Goal: Information Seeking & Learning: Find specific fact

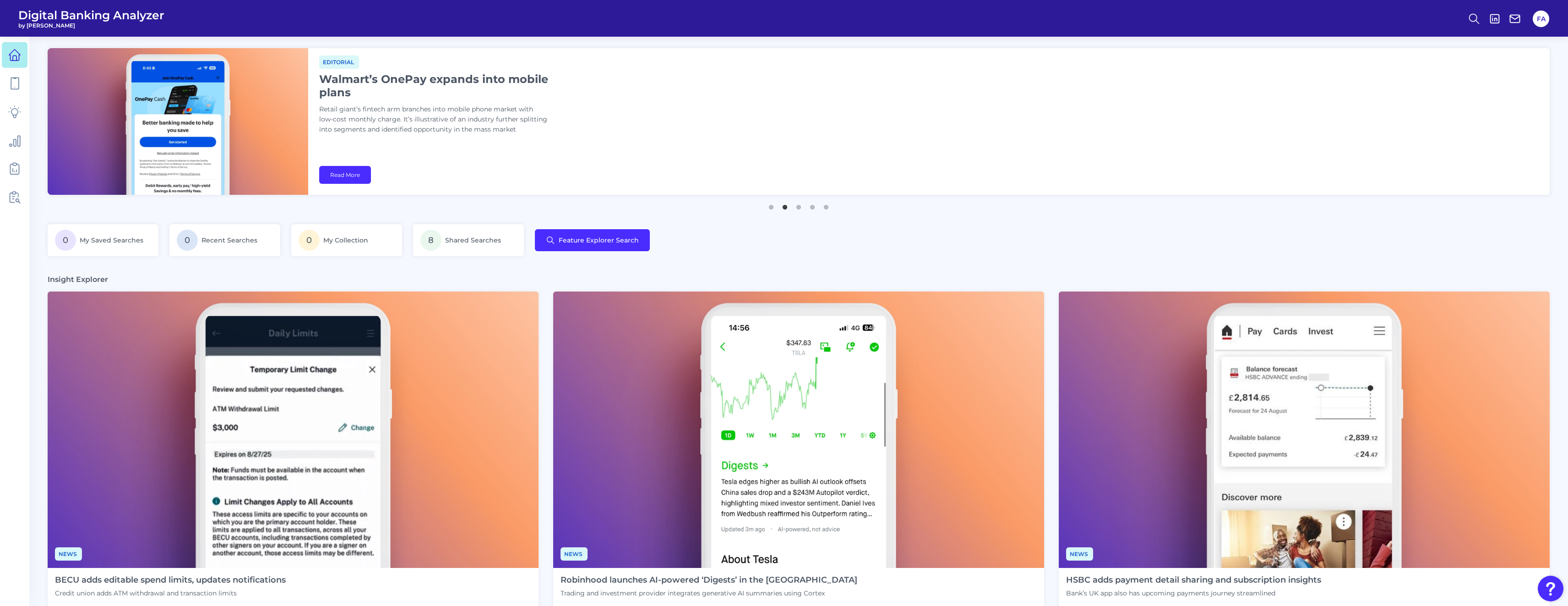
scroll to position [210, 0]
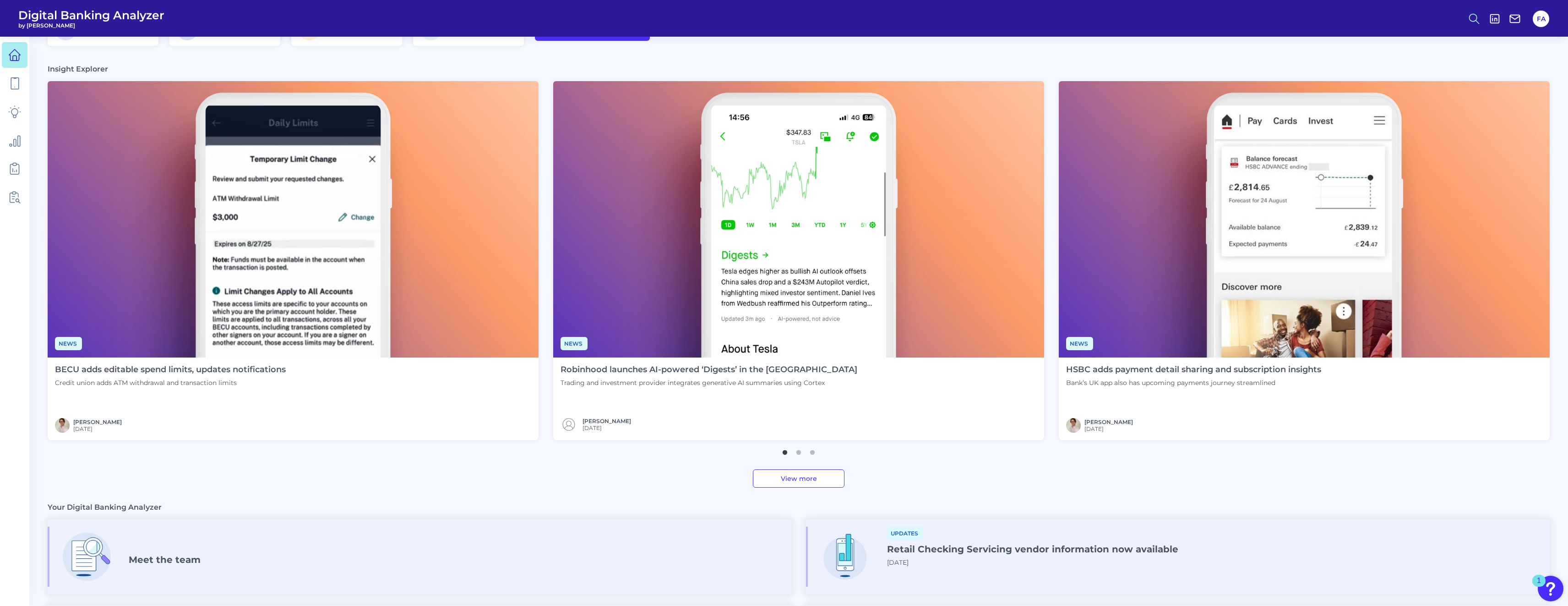
click at [1473, 23] on icon at bounding box center [1474, 18] width 13 height 13
click at [1423, 40] on div "Search" at bounding box center [1429, 43] width 103 height 23
click at [1410, 43] on div "Search" at bounding box center [1429, 43] width 103 height 23
click at [1395, 44] on div "Search" at bounding box center [1429, 43] width 103 height 23
click at [1395, 95] on button "Content Search" at bounding box center [1429, 90] width 110 height 23
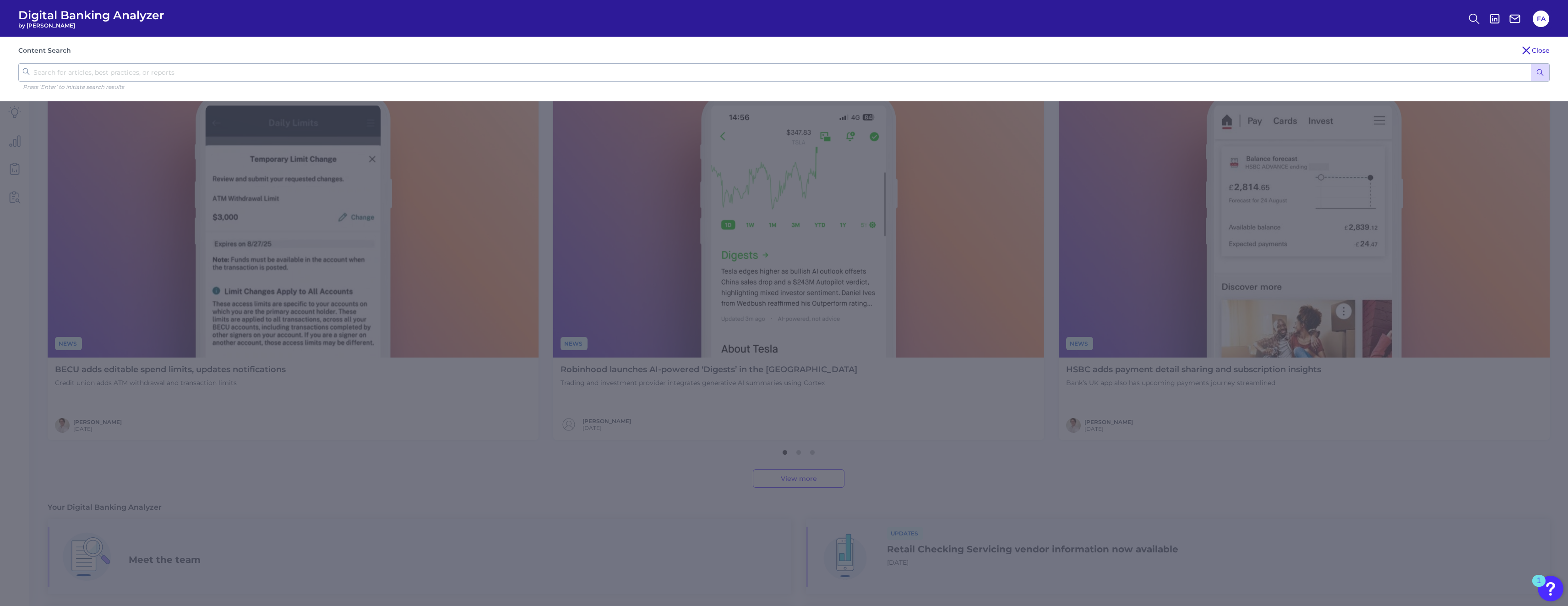
click at [822, 70] on input "text" at bounding box center [784, 72] width 1531 height 18
type input "Branch"
click button "submit" at bounding box center [1540, 72] width 18 height 18
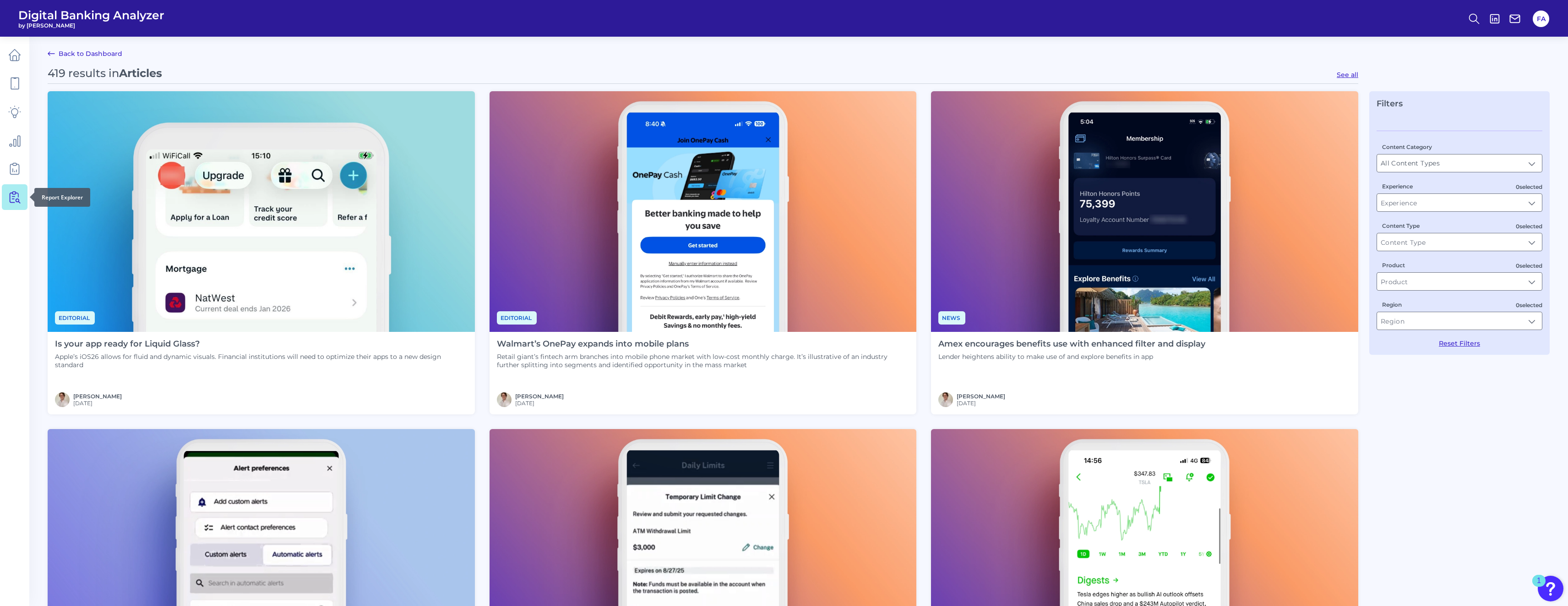
click at [9, 191] on icon at bounding box center [15, 197] width 13 height 13
